Goal: Communication & Community: Answer question/provide support

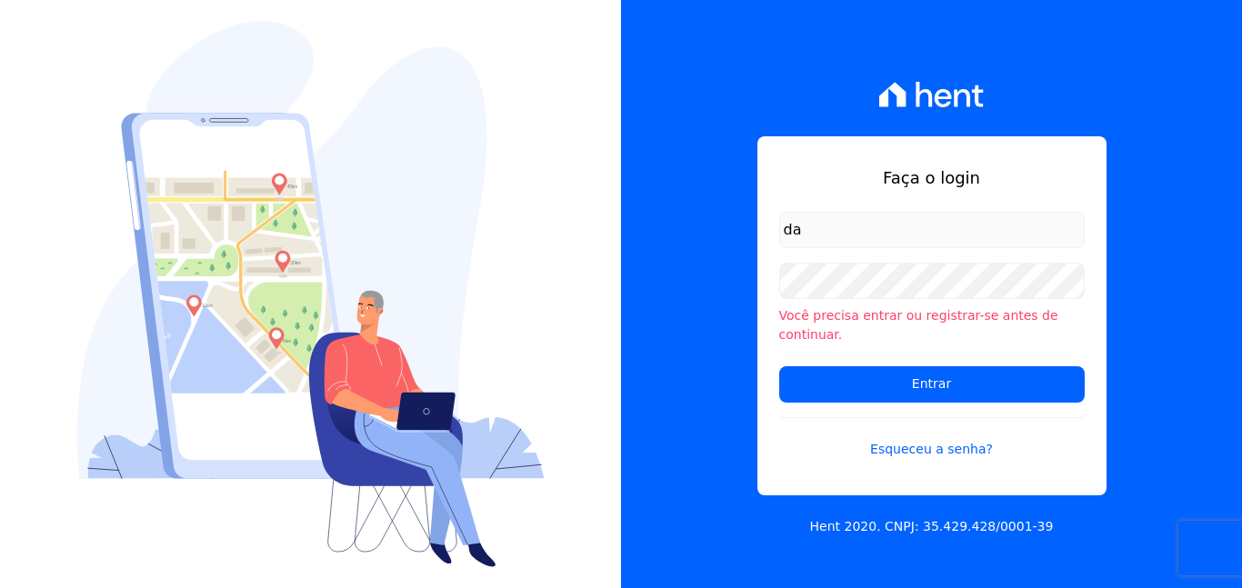
type input "[EMAIL_ADDRESS][DOMAIN_NAME]"
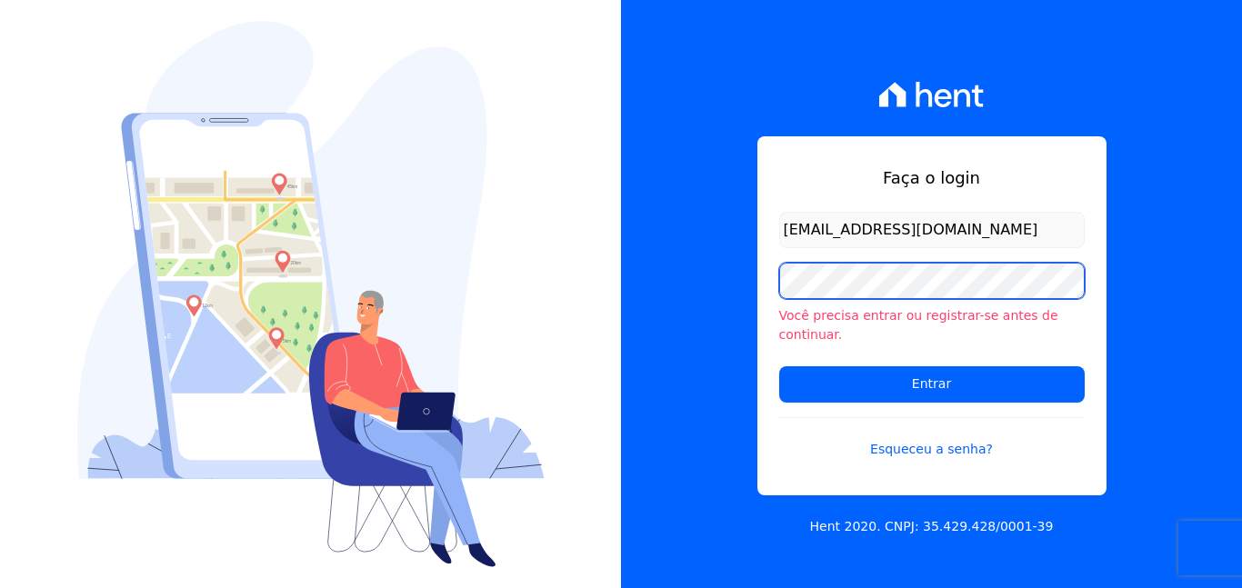
click at [779, 366] on input "Entrar" at bounding box center [932, 384] width 306 height 36
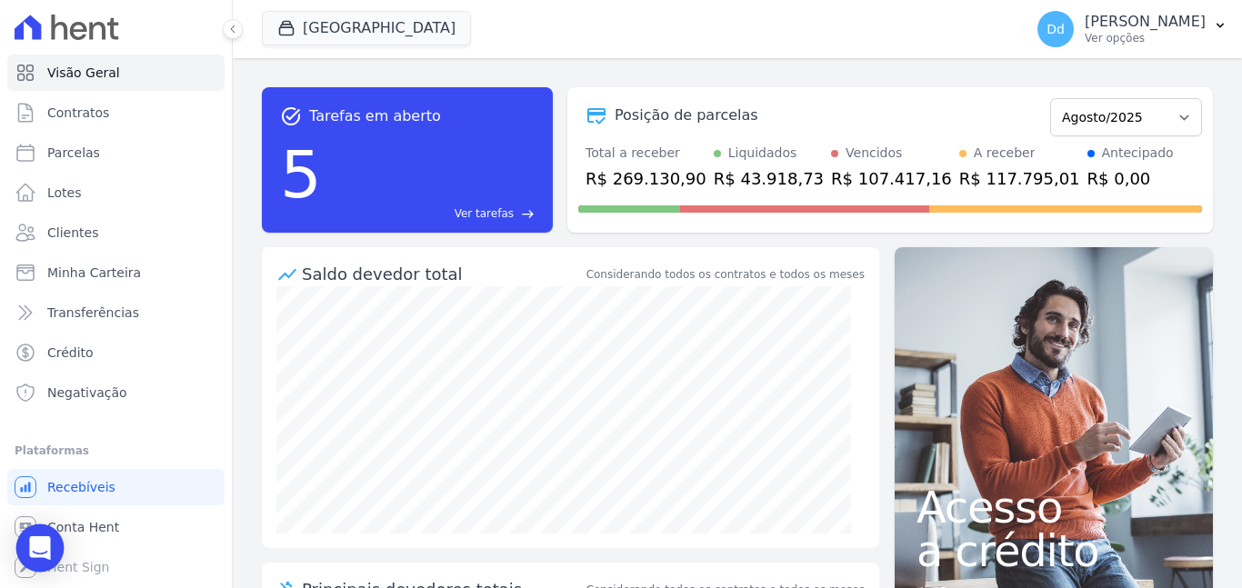
click at [42, 541] on icon "Open Intercom Messenger" at bounding box center [39, 548] width 21 height 24
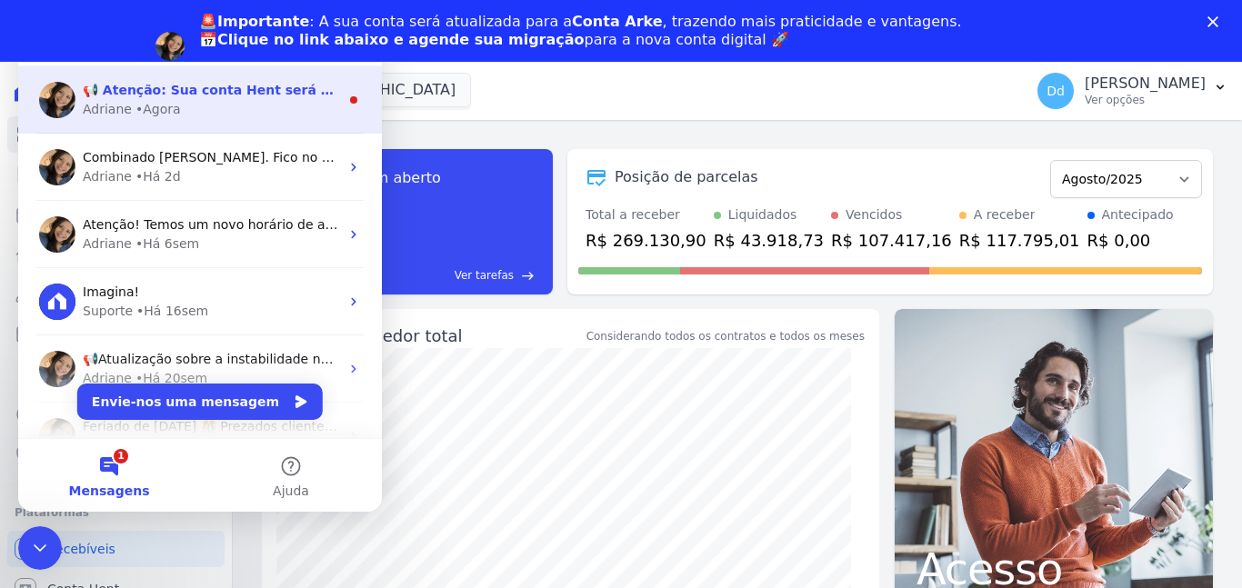
click at [189, 102] on div "Adriane • Agora" at bounding box center [211, 109] width 256 height 19
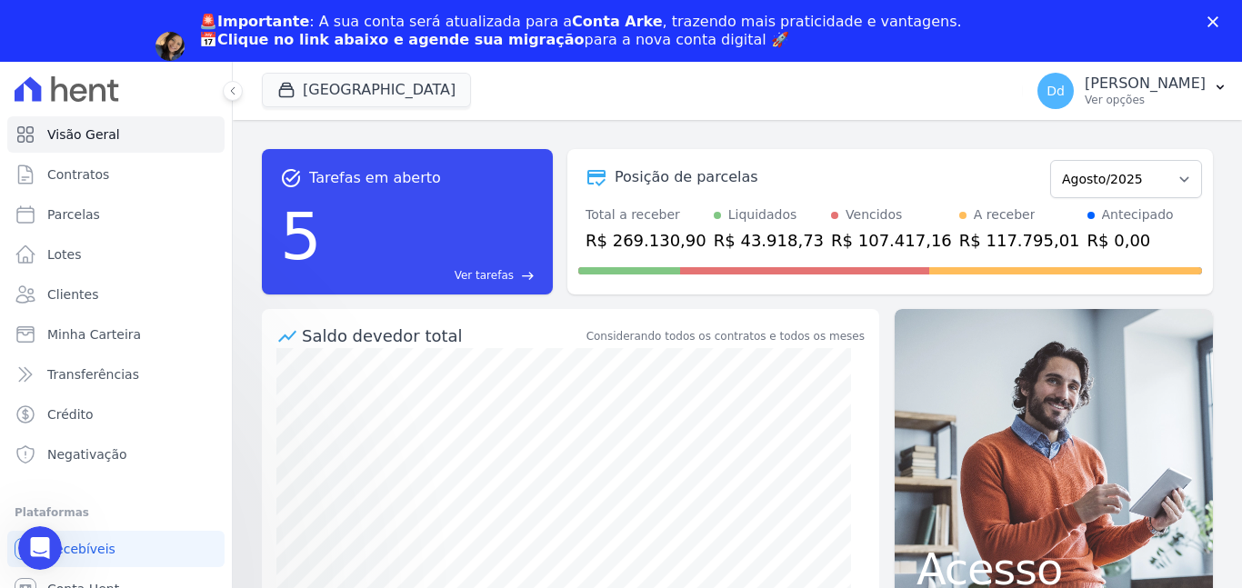
scroll to position [300, 0]
click at [33, 542] on icon "Abrir mensagem da Intercom" at bounding box center [38, 546] width 30 height 30
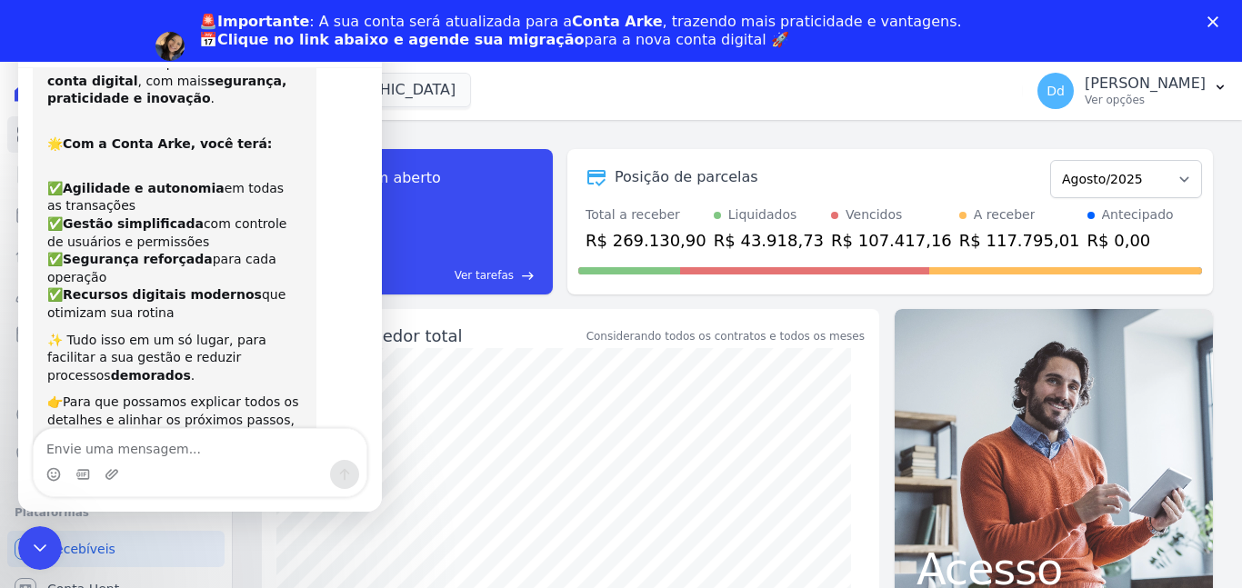
scroll to position [0, 0]
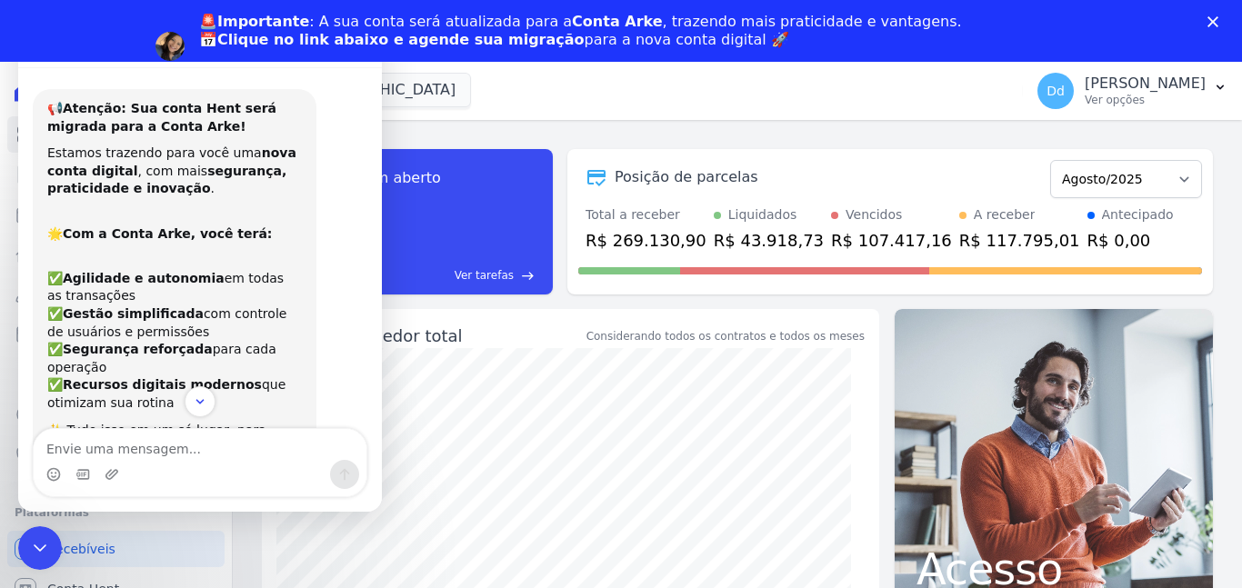
click at [88, 79] on div "📢 Atenção: Sua conta Hent será migrada para a Conta Arke! Estamos trazendo para…" at bounding box center [200, 425] width 364 height 717
click at [205, 408] on icon "Scroll to bottom" at bounding box center [200, 402] width 16 height 16
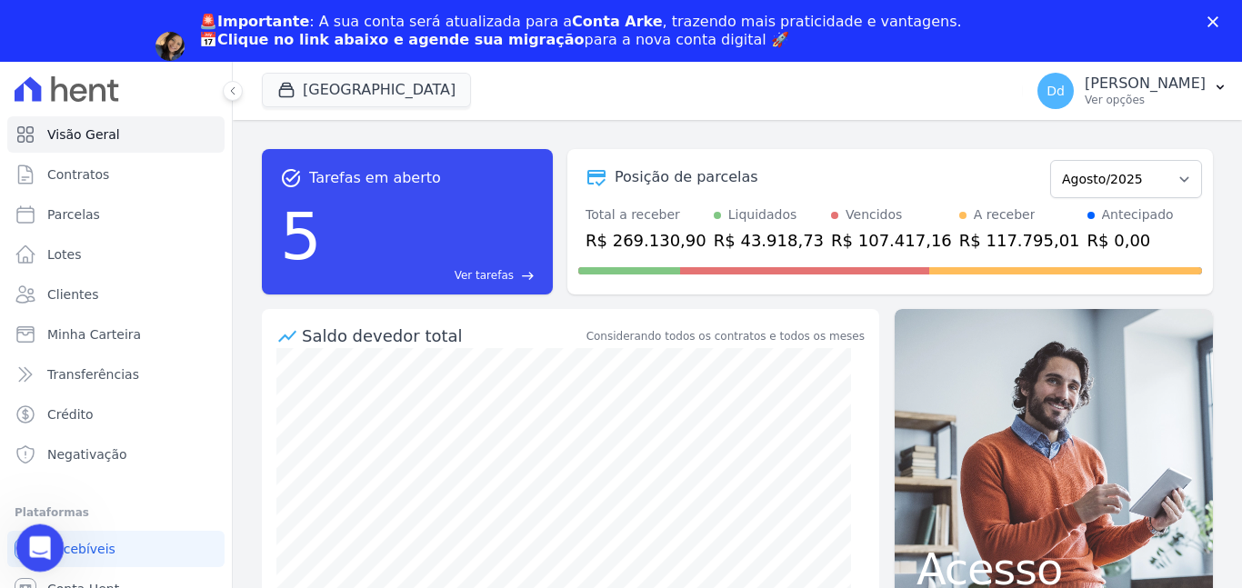
click at [28, 563] on div "Abrir mensagem da Intercom" at bounding box center [37, 546] width 60 height 60
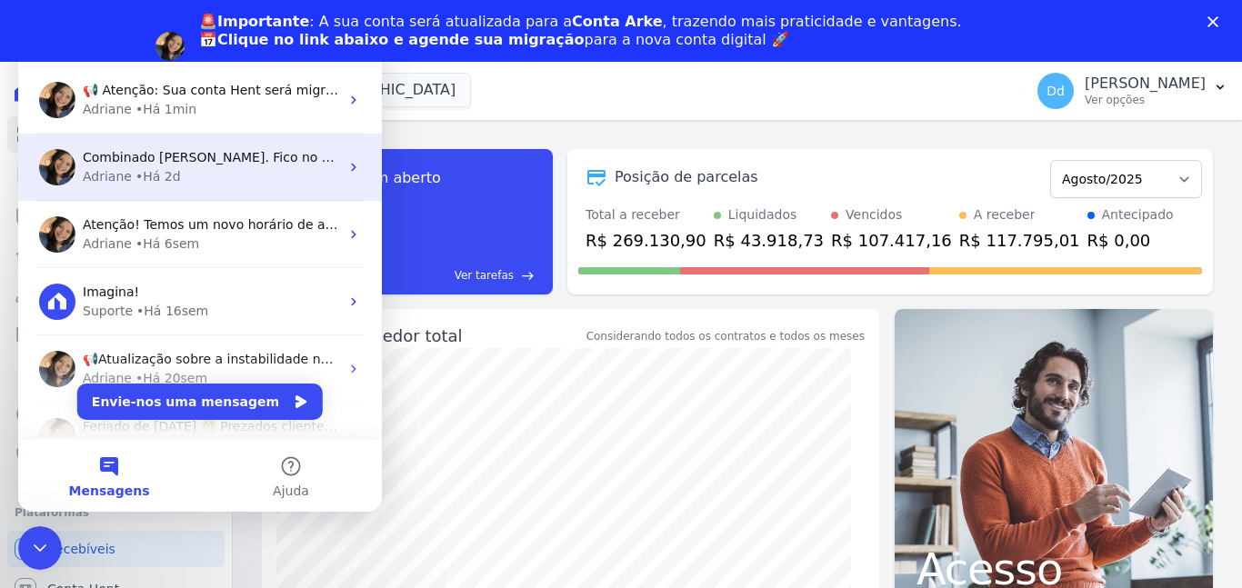
click at [175, 177] on div "Adriane • Há 2d" at bounding box center [211, 176] width 256 height 19
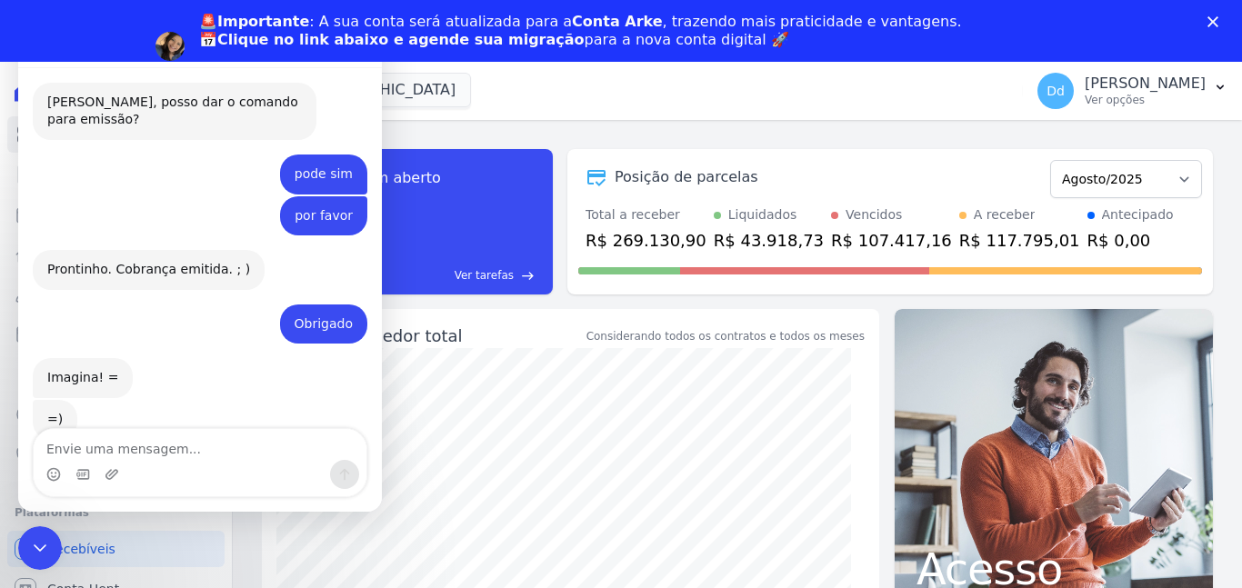
scroll to position [10917, 0]
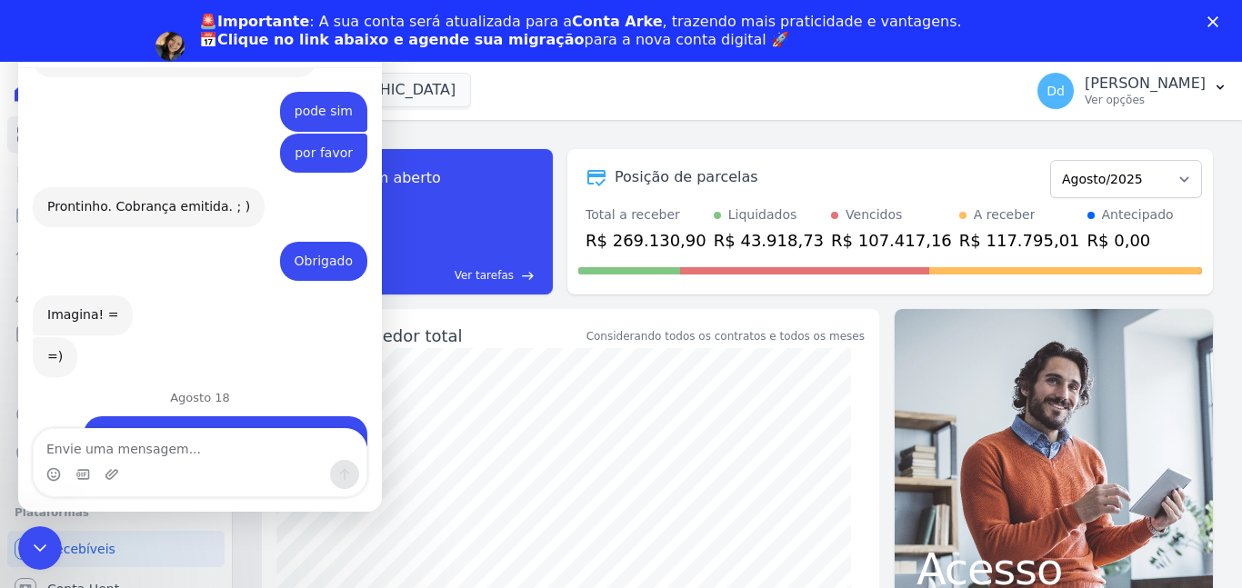
click at [200, 450] on textarea "Envie uma mensagem..." at bounding box center [200, 444] width 333 height 31
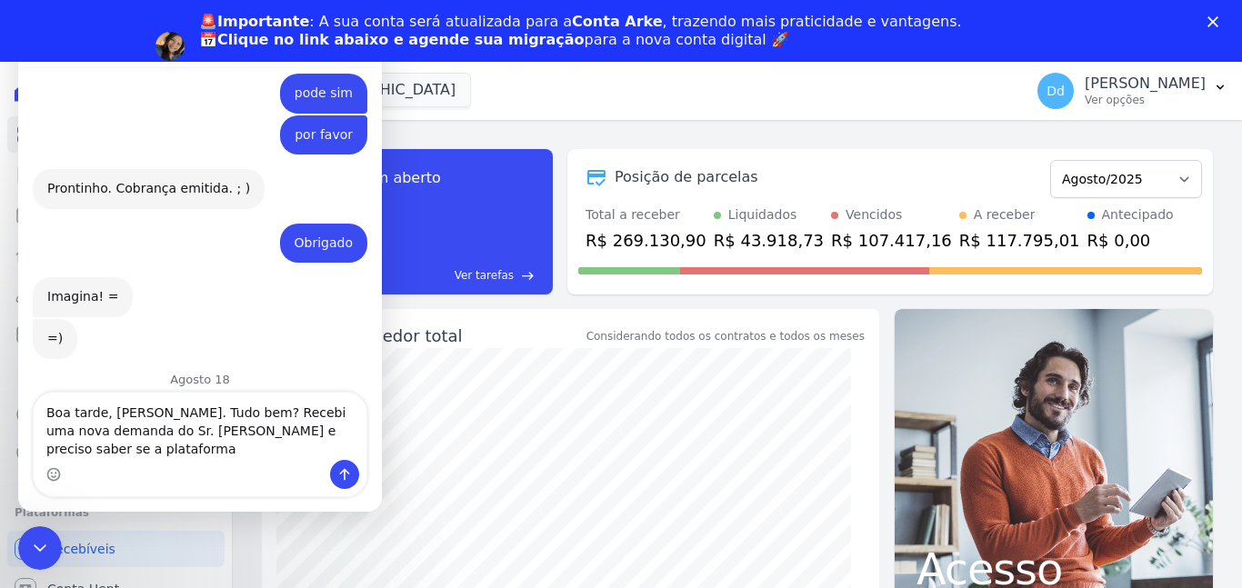
scroll to position [10954, 0]
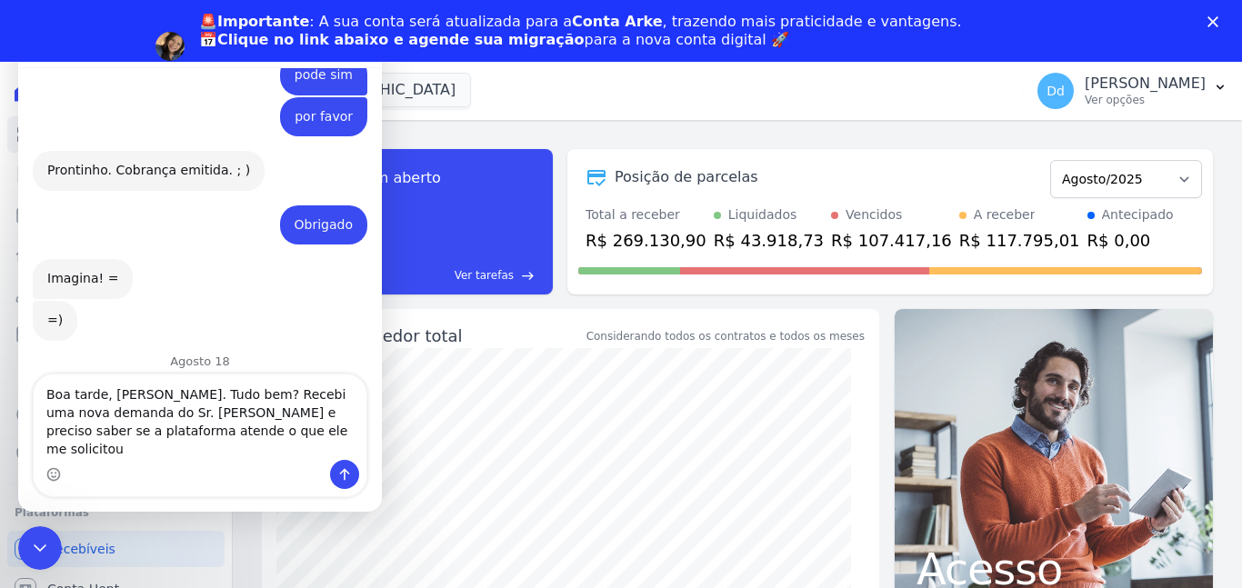
type textarea "Boa tarde, [PERSON_NAME]. Tudo bem? Recebi uma nova demanda do Sr. [PERSON_NAME…"
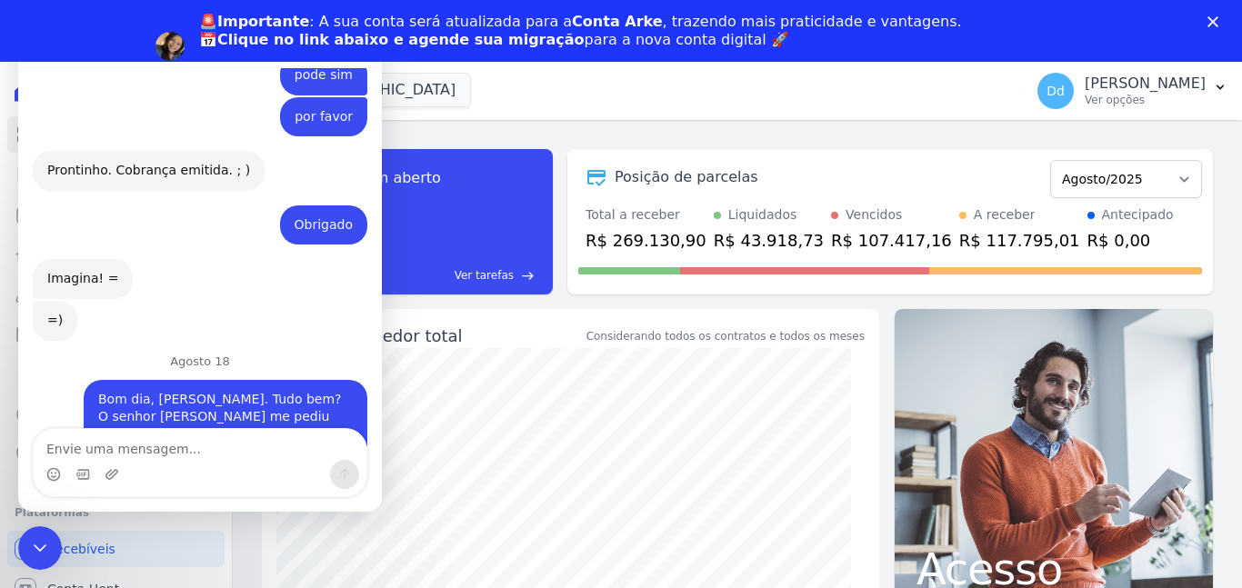
scroll to position [11050, 0]
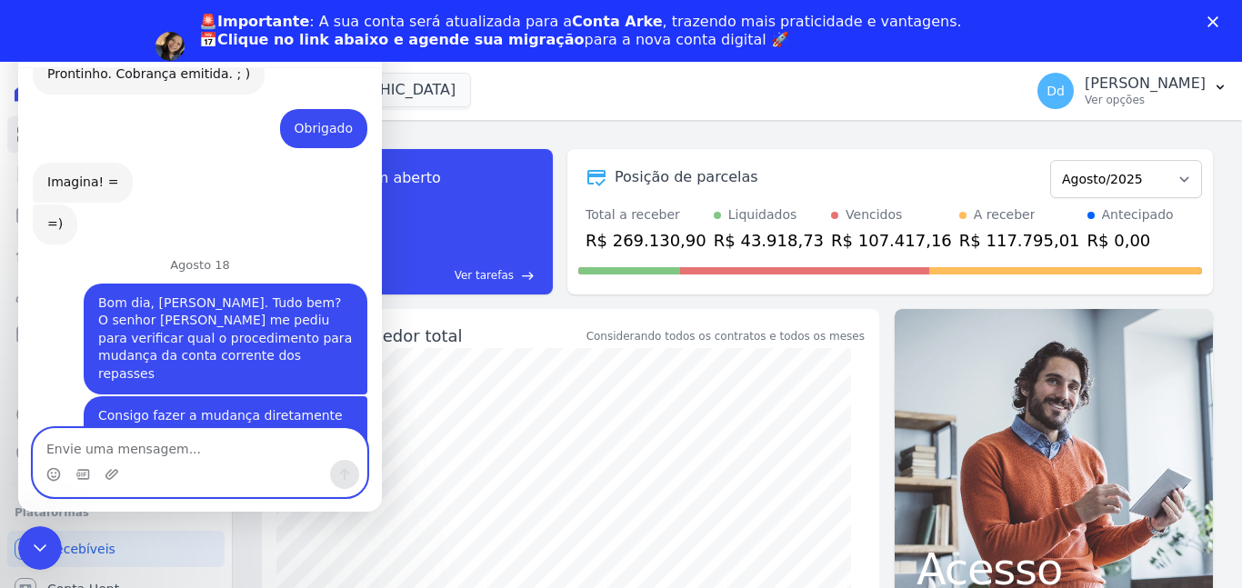
click at [125, 454] on textarea "Envie uma mensagem..." at bounding box center [200, 444] width 333 height 31
type textarea "ainda não temos uma nova conta"
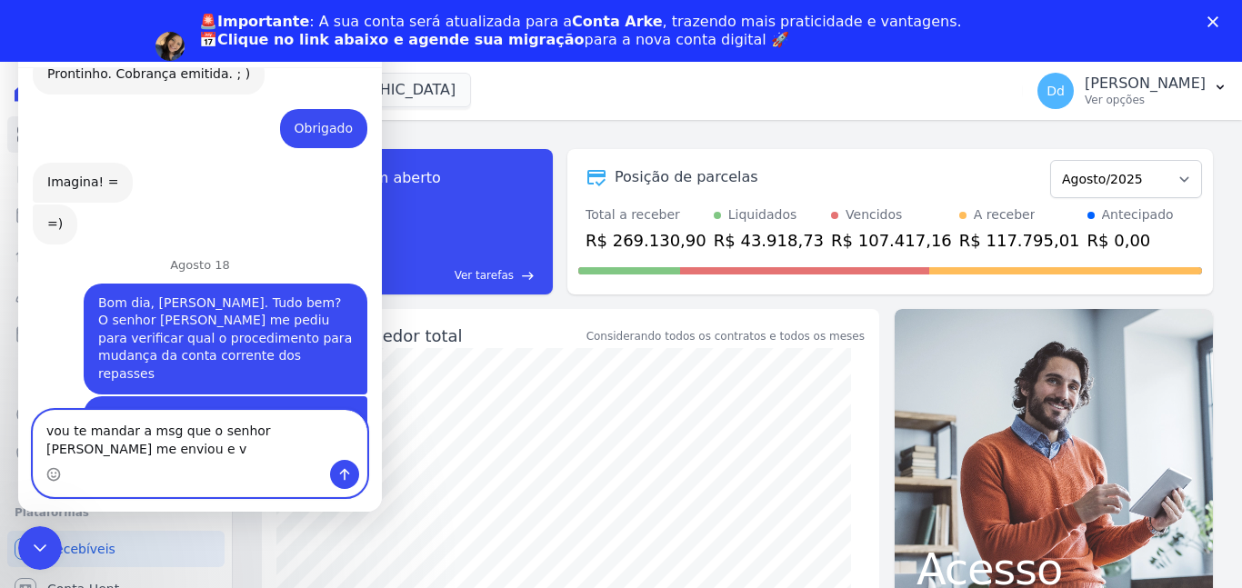
scroll to position [11068, 0]
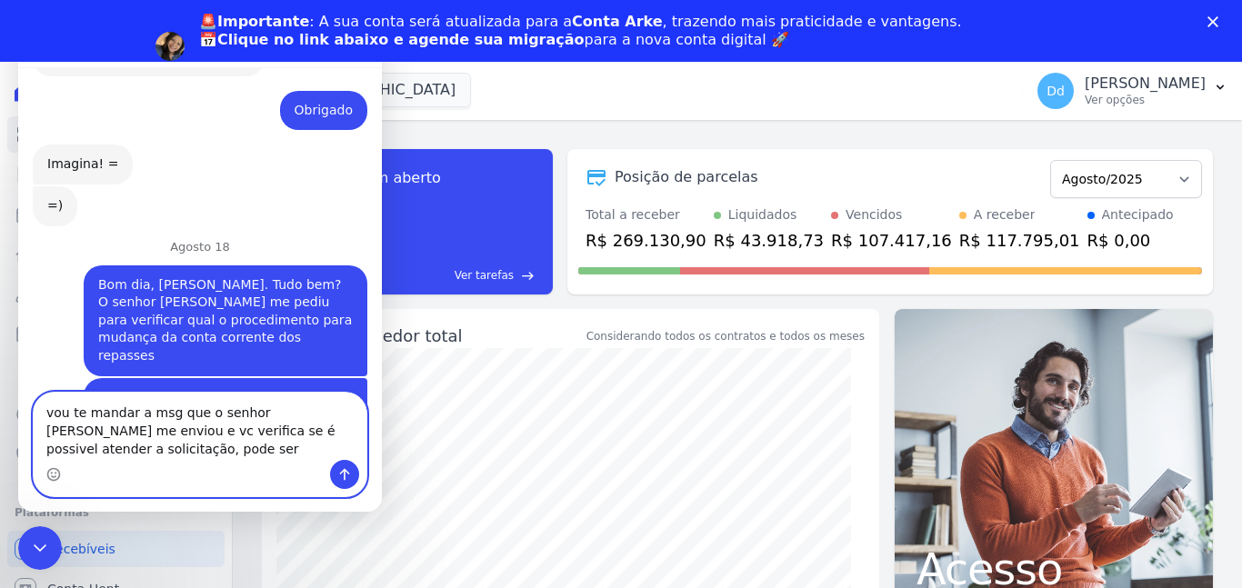
type textarea "vou te mandar a msg que o senhor [PERSON_NAME] me enviou e vc verifica se é pos…"
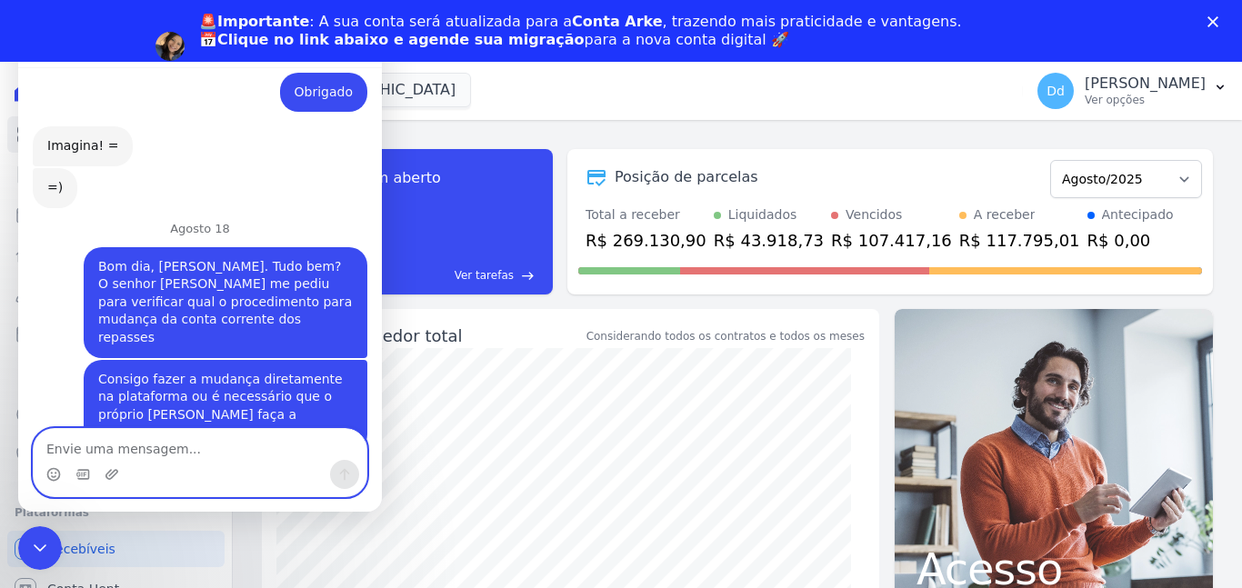
scroll to position [11127, 0]
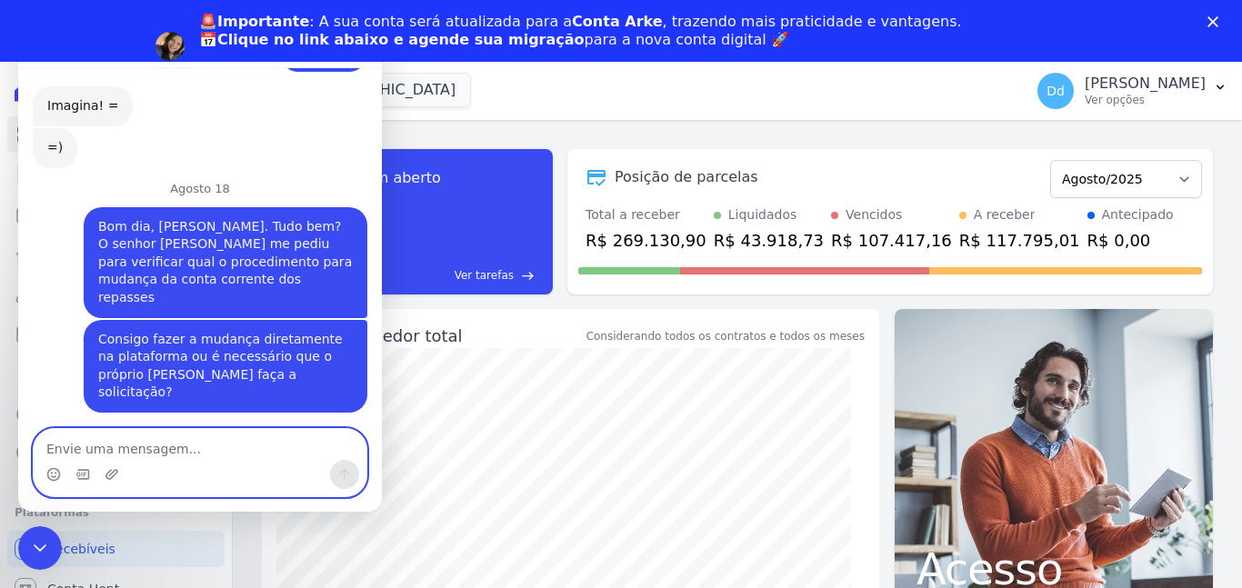
click at [143, 447] on textarea "Envie uma mensagem..." at bounding box center [200, 444] width 333 height 31
paste textarea "[PERSON_NAME], até que fique definida a nova conta, os recursos recebidos devem…"
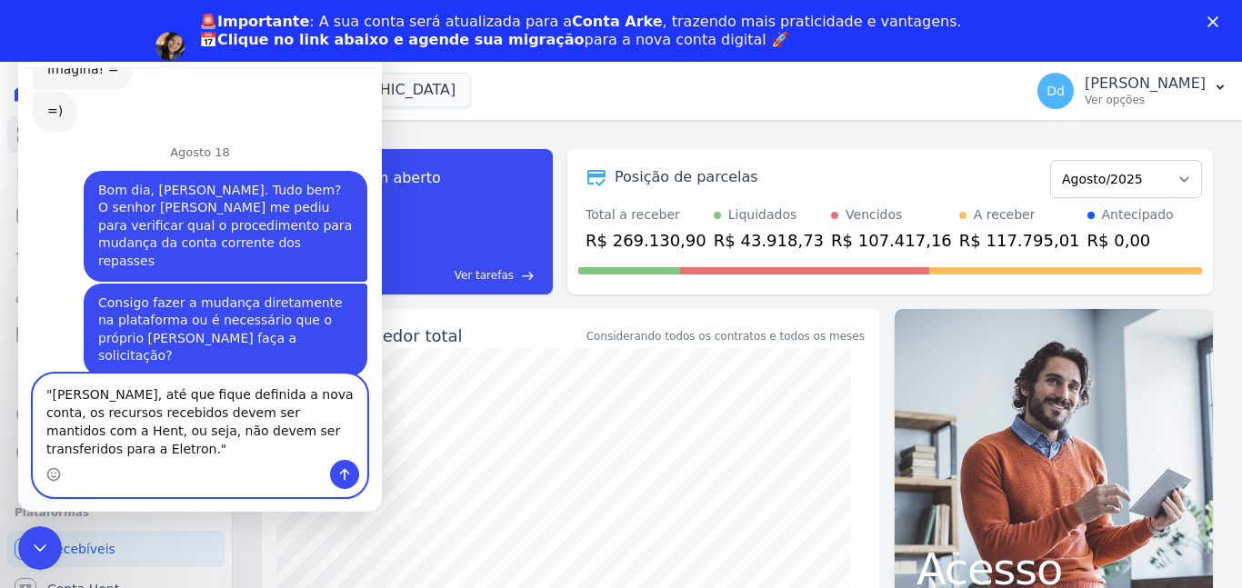
scroll to position [11181, 0]
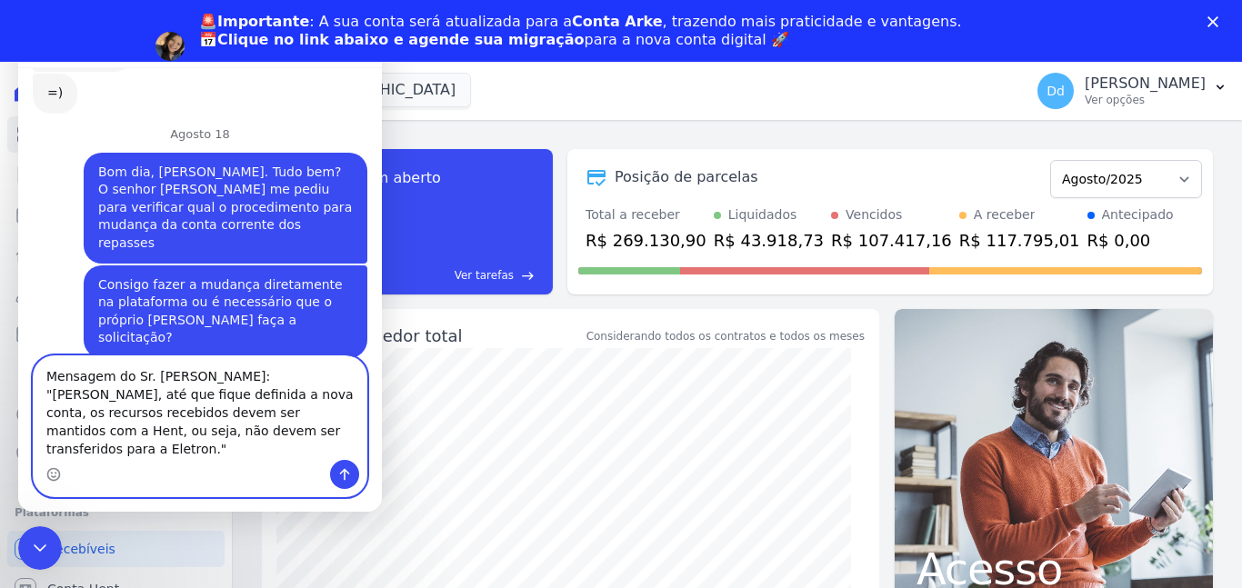
type textarea "Mensagem do Sr. [GEOGRAPHIC_DATA]: "[PERSON_NAME], até que fique definida a nov…"
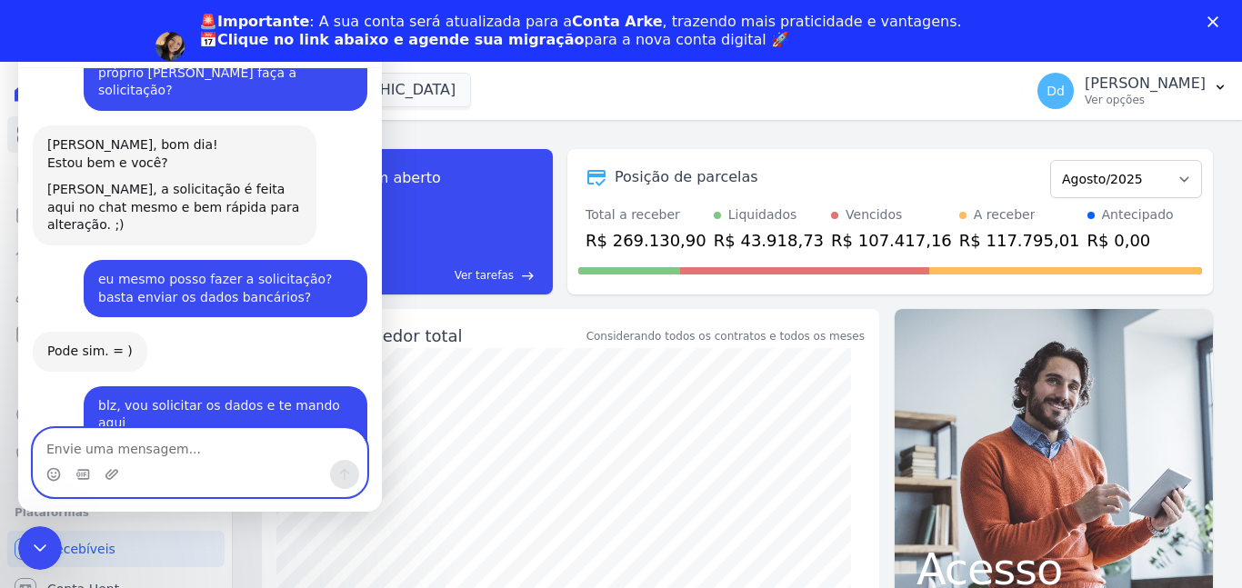
scroll to position [11446, 0]
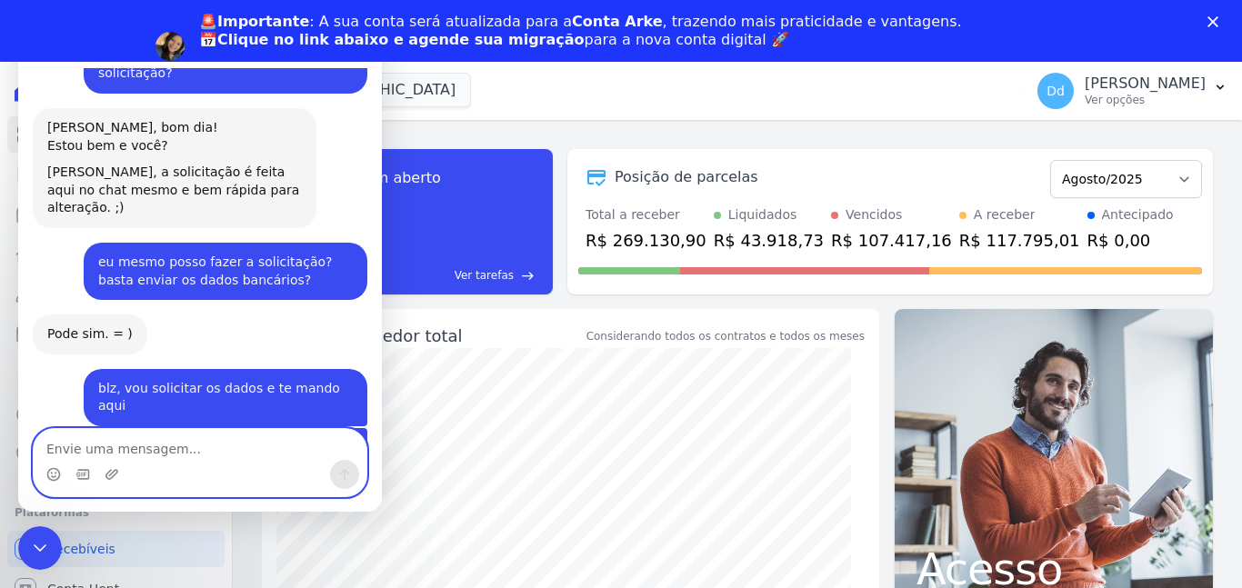
click at [197, 457] on textarea "Envie uma mensagem..." at bounding box center [200, 444] width 333 height 31
type textarea "Maravilha, pode prosseguir com a alteração"
